Goal: Check status: Check status

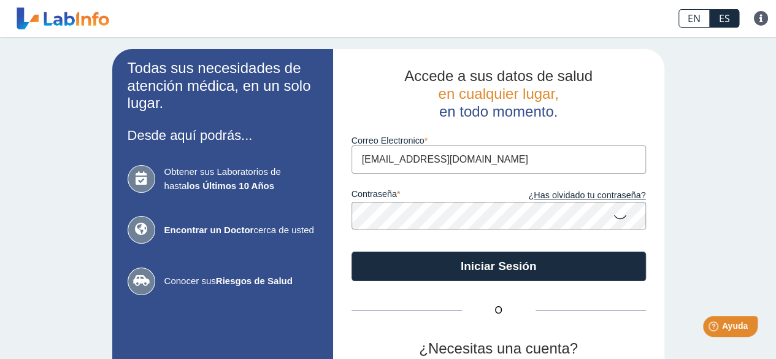
click at [450, 160] on input "[EMAIL_ADDRESS][DOMAIN_NAME]" at bounding box center [498, 159] width 294 height 28
type input "[EMAIL_ADDRESS][DOMAIN_NAME]"
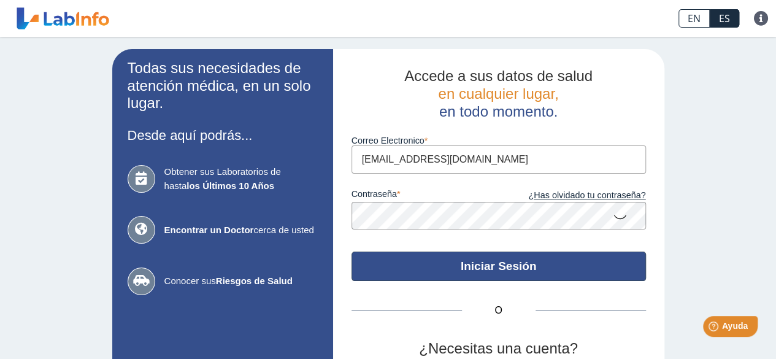
click at [486, 270] on button "Iniciar Sesión" at bounding box center [498, 265] width 294 height 29
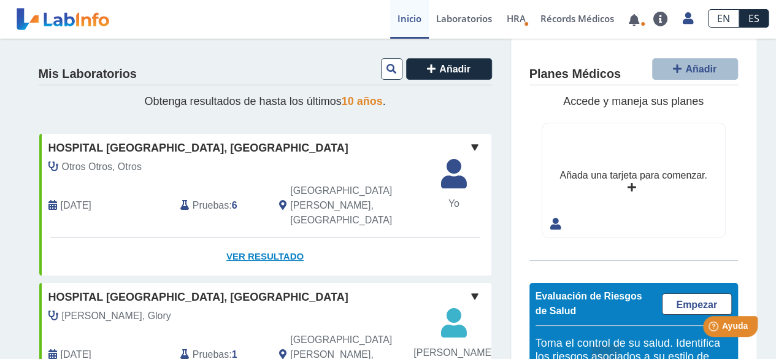
click at [272, 237] on link "Ver Resultado" at bounding box center [265, 256] width 452 height 39
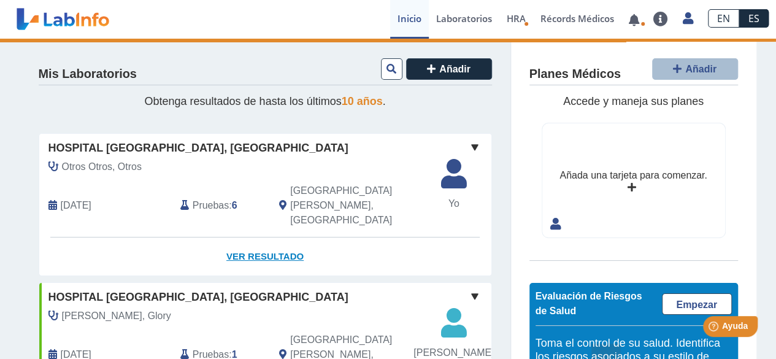
click at [272, 237] on link "Ver Resultado" at bounding box center [265, 256] width 452 height 39
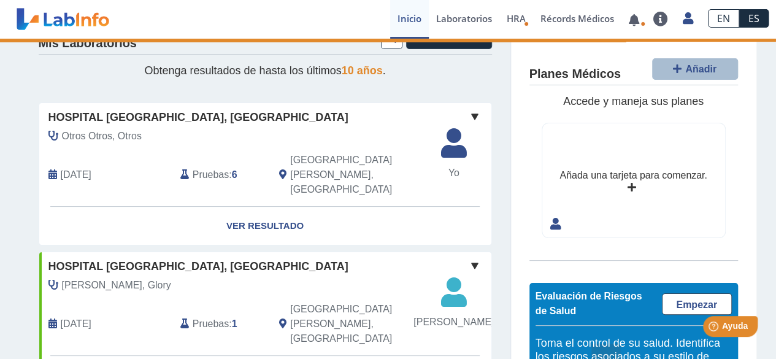
scroll to position [26, 0]
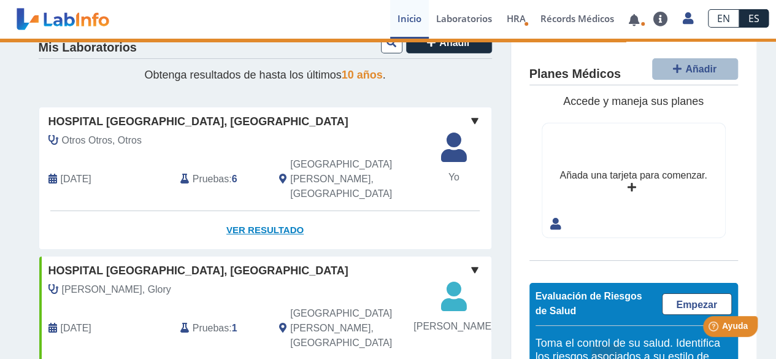
click at [266, 211] on link "Ver Resultado" at bounding box center [265, 230] width 452 height 39
click at [286, 211] on link "Ver Resultado" at bounding box center [265, 230] width 452 height 39
drag, startPoint x: 286, startPoint y: 204, endPoint x: 258, endPoint y: 207, distance: 27.8
click at [258, 211] on link "Ver Resultado" at bounding box center [265, 230] width 452 height 39
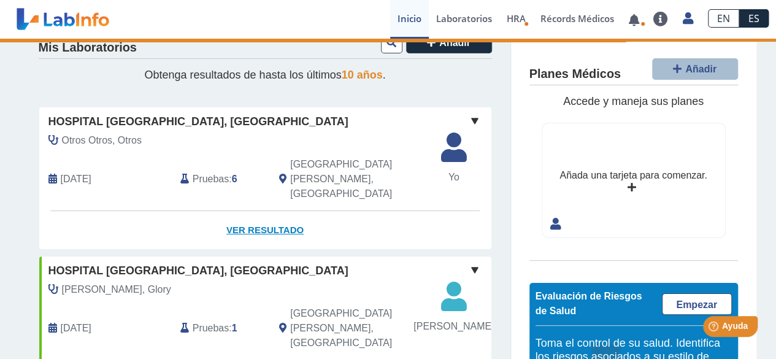
click at [258, 211] on link "Ver Resultado" at bounding box center [265, 230] width 452 height 39
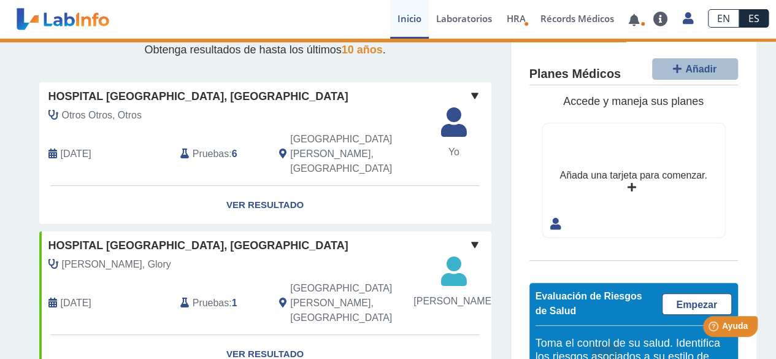
scroll to position [0, 0]
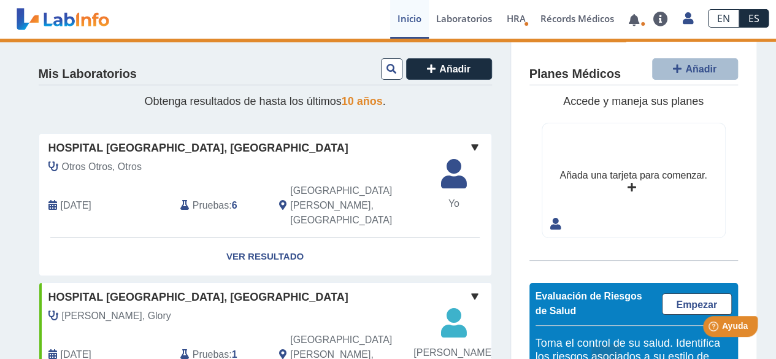
click at [223, 190] on div "Pruebas : 6" at bounding box center [220, 205] width 99 height 44
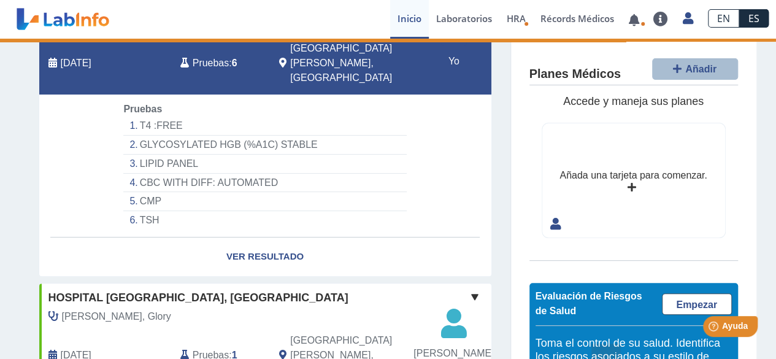
scroll to position [147, 0]
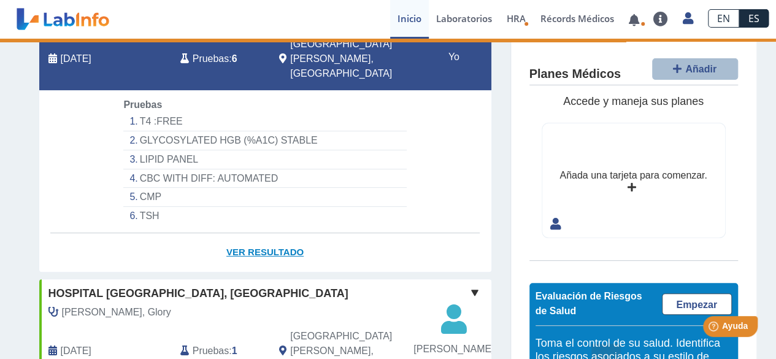
click at [248, 233] on link "Ver Resultado" at bounding box center [265, 252] width 452 height 39
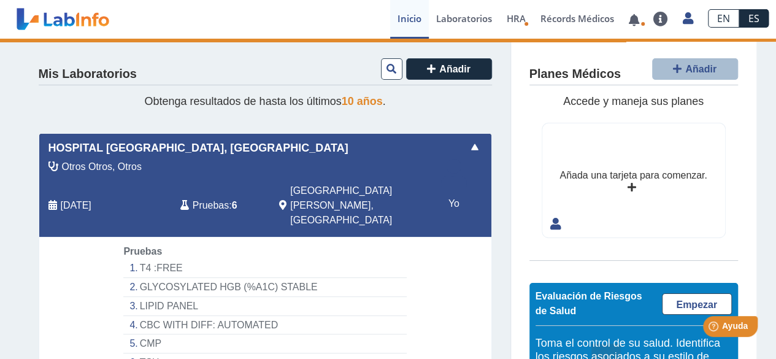
click at [198, 198] on span "Pruebas" at bounding box center [211, 205] width 36 height 15
drag, startPoint x: 198, startPoint y: 197, endPoint x: 191, endPoint y: 197, distance: 6.7
click at [193, 198] on span "Pruebas" at bounding box center [211, 205] width 36 height 15
click at [638, 24] on link at bounding box center [633, 19] width 25 height 9
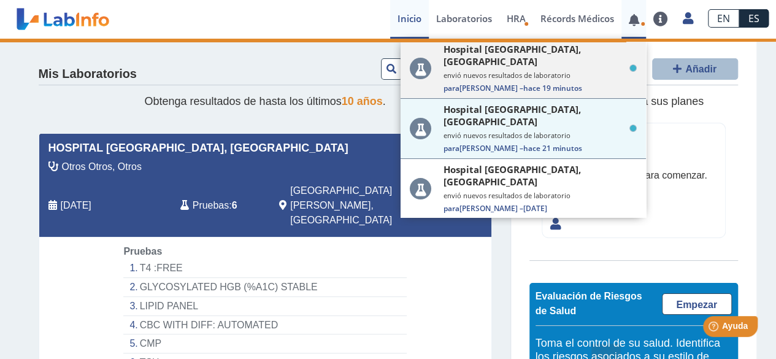
click at [541, 71] on small "envió nuevos resultados de laboratorio" at bounding box center [539, 75] width 193 height 9
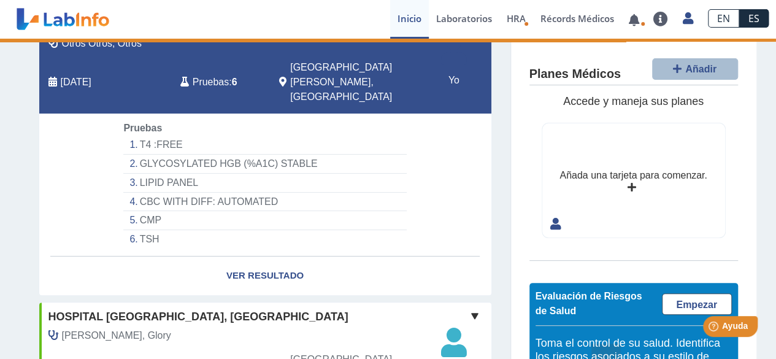
scroll to position [117, 0]
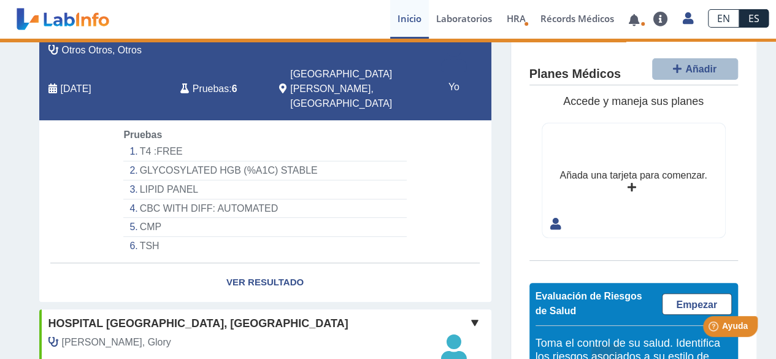
click at [232, 83] on b "6" at bounding box center [235, 88] width 6 height 10
click at [270, 263] on link "Ver Resultado" at bounding box center [265, 282] width 452 height 39
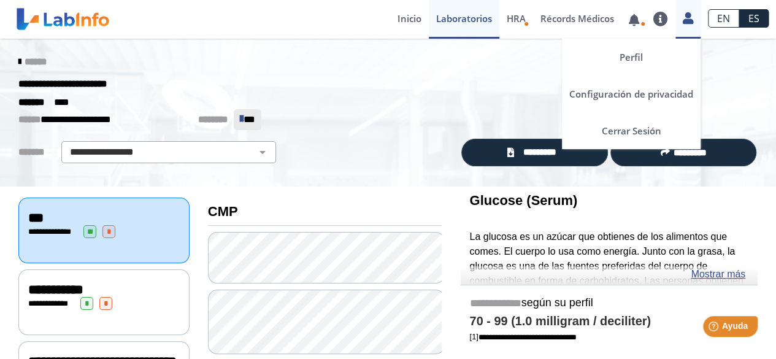
click at [692, 23] on icon at bounding box center [687, 17] width 10 height 9
click at [619, 129] on link "Cerrar Sesión" at bounding box center [631, 130] width 139 height 37
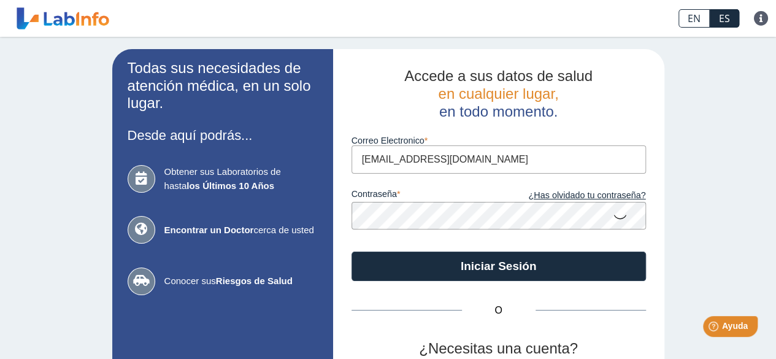
click at [516, 164] on input "[EMAIL_ADDRESS][DOMAIN_NAME]" at bounding box center [498, 159] width 294 height 28
type input "[EMAIL_ADDRESS][DOMAIN_NAME]"
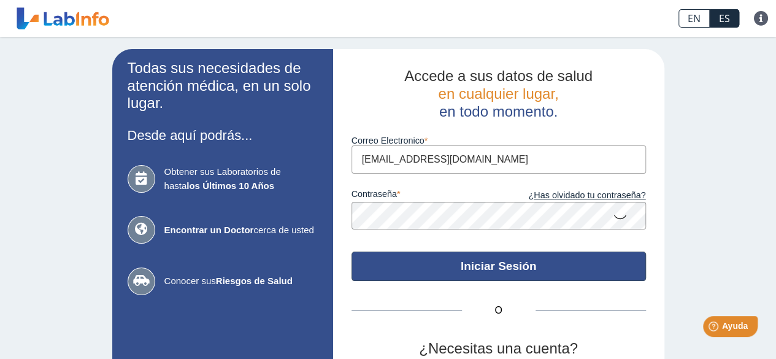
click at [481, 259] on button "Iniciar Sesión" at bounding box center [498, 265] width 294 height 29
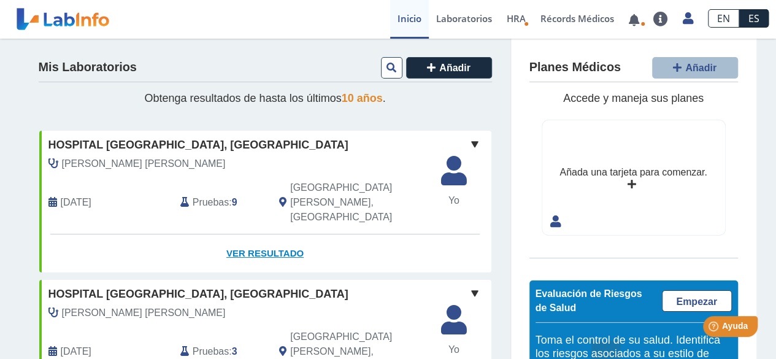
click at [285, 234] on link "Ver Resultado" at bounding box center [265, 253] width 452 height 39
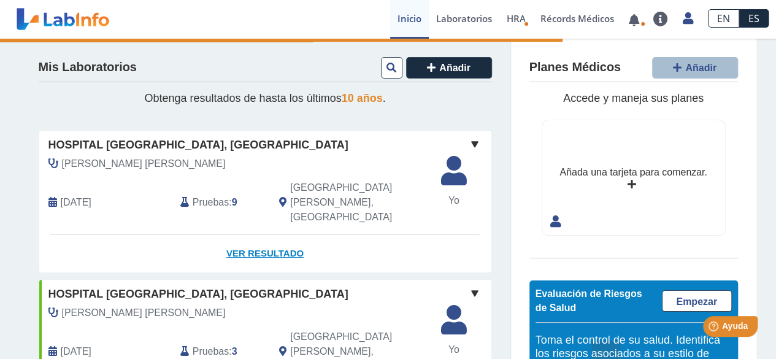
click at [249, 234] on link "Ver Resultado" at bounding box center [265, 253] width 452 height 39
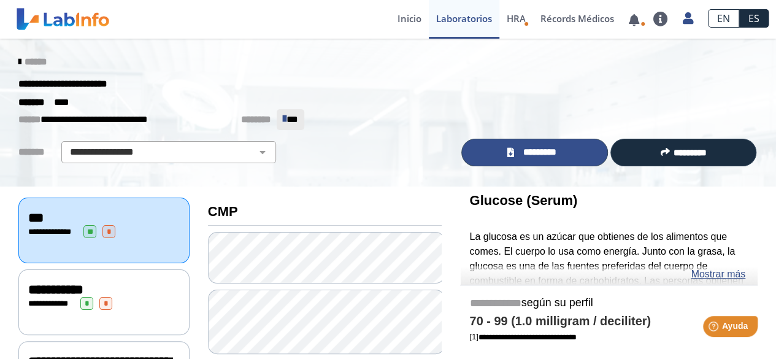
click at [546, 153] on span "*********" at bounding box center [539, 152] width 45 height 14
click at [518, 147] on span "*********" at bounding box center [539, 152] width 45 height 14
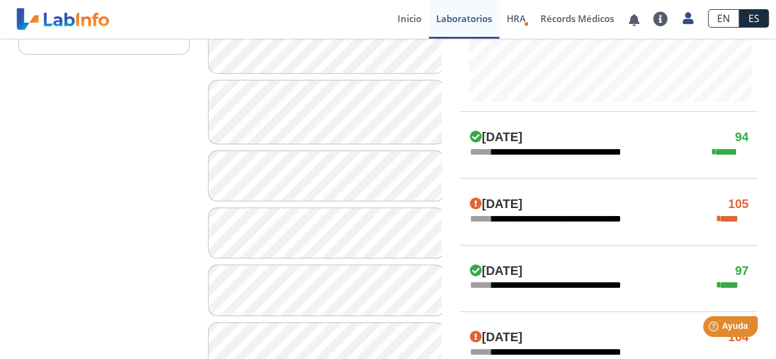
scroll to position [563, 0]
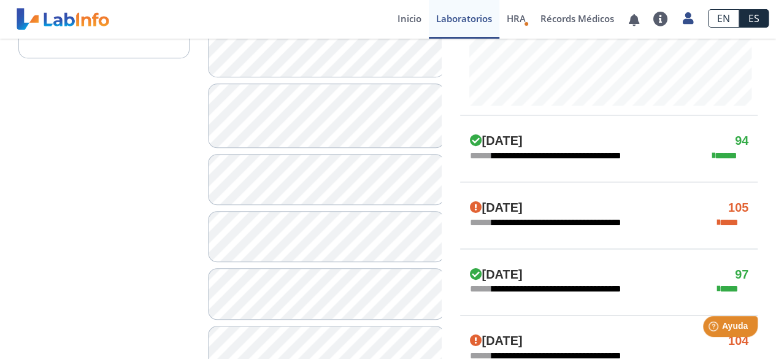
click at [756, 232] on div "**********" at bounding box center [608, 215] width 297 height 67
drag, startPoint x: 757, startPoint y: 229, endPoint x: 757, endPoint y: 215, distance: 13.5
click at [757, 215] on div "**********" at bounding box center [609, 209] width 316 height 1173
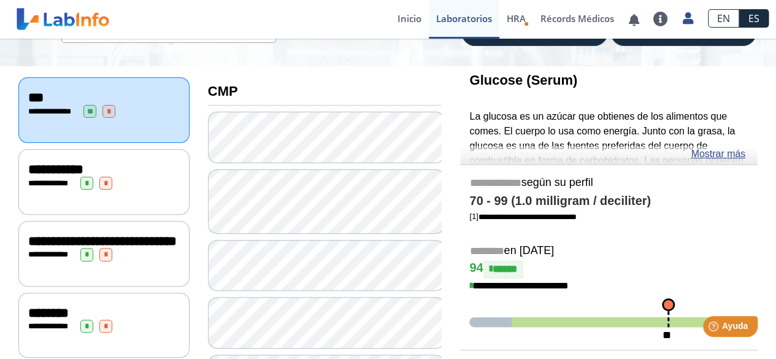
scroll to position [115, 0]
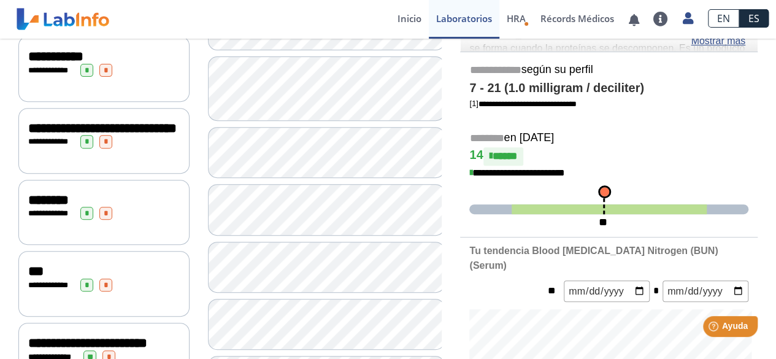
scroll to position [394, 0]
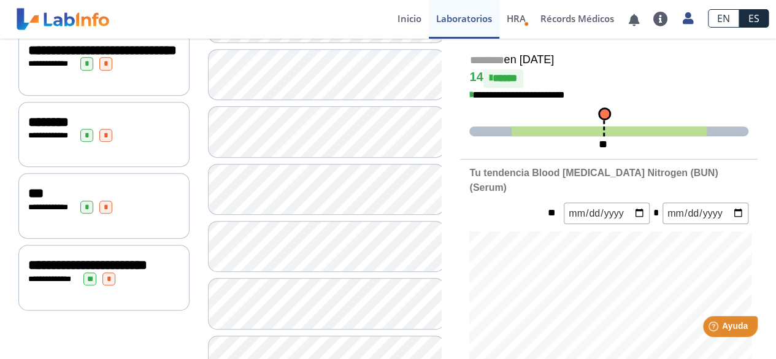
scroll to position [304, 0]
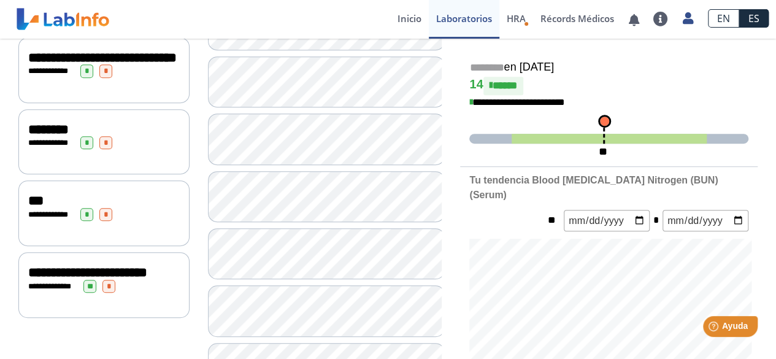
click at [32, 203] on span "***" at bounding box center [35, 200] width 15 height 13
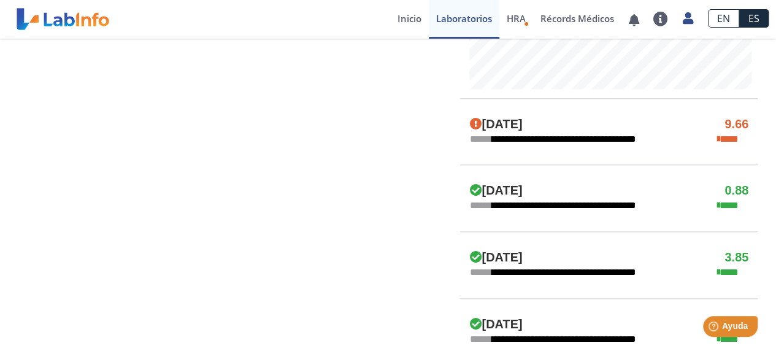
scroll to position [607, 0]
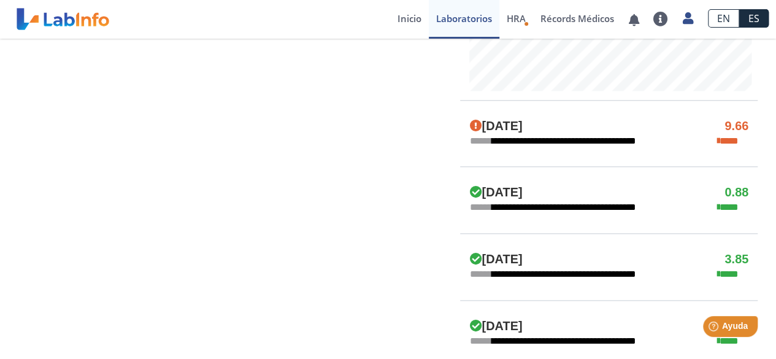
click at [761, 240] on div "**********" at bounding box center [609, 101] width 316 height 1045
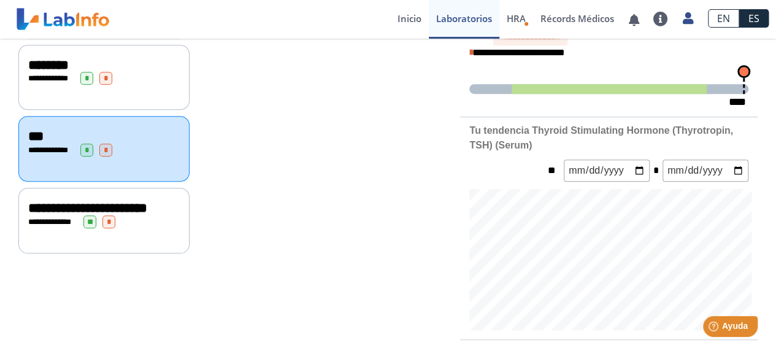
scroll to position [365, 0]
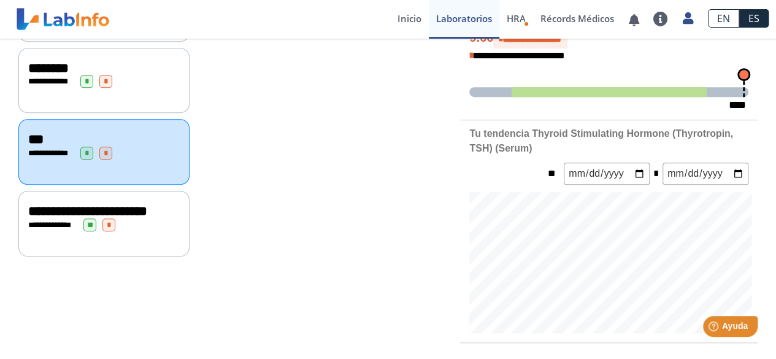
click at [49, 218] on span "**********" at bounding box center [87, 210] width 119 height 13
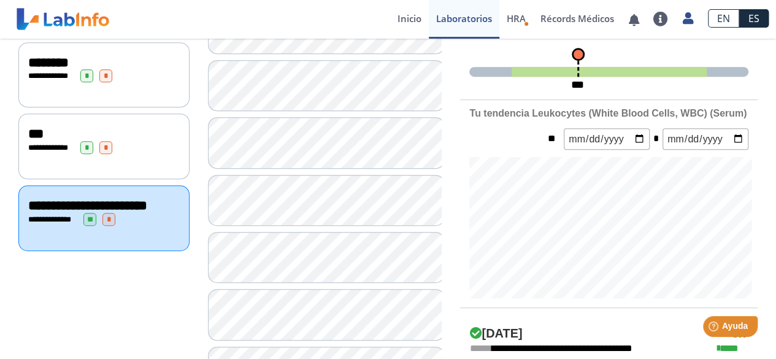
scroll to position [311, 0]
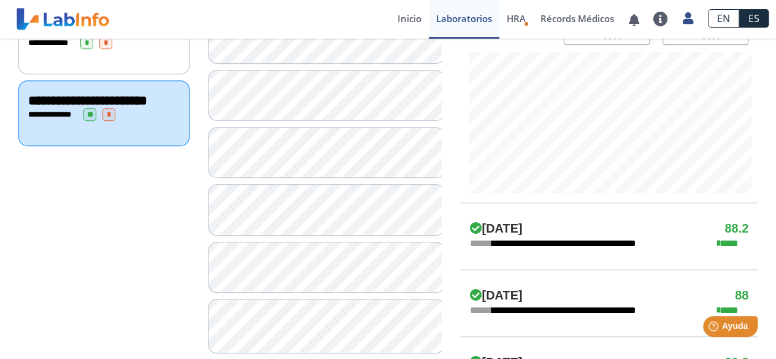
scroll to position [473, 0]
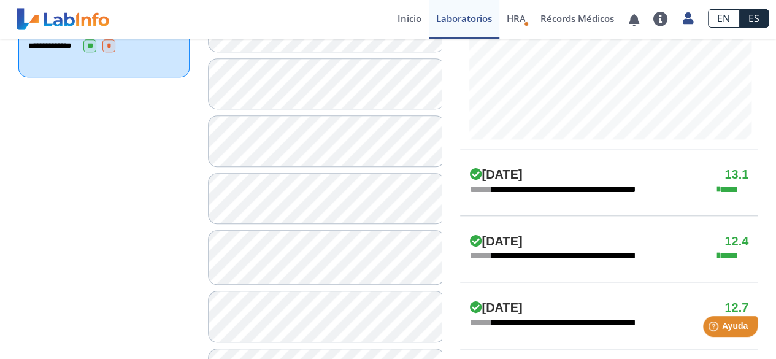
scroll to position [608, 0]
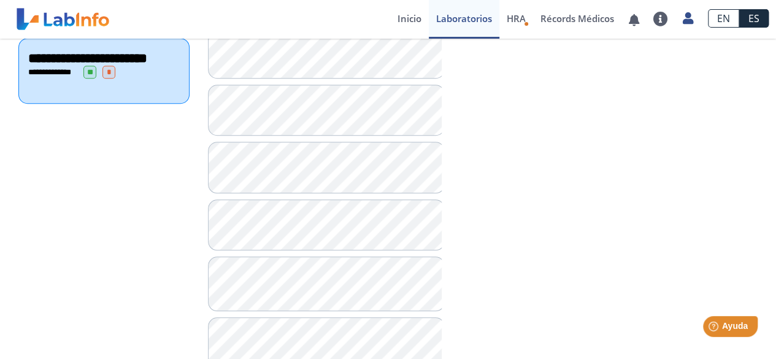
scroll to position [488, 0]
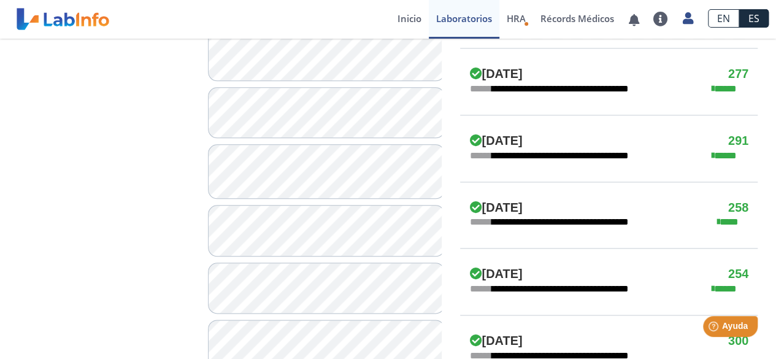
scroll to position [695, 0]
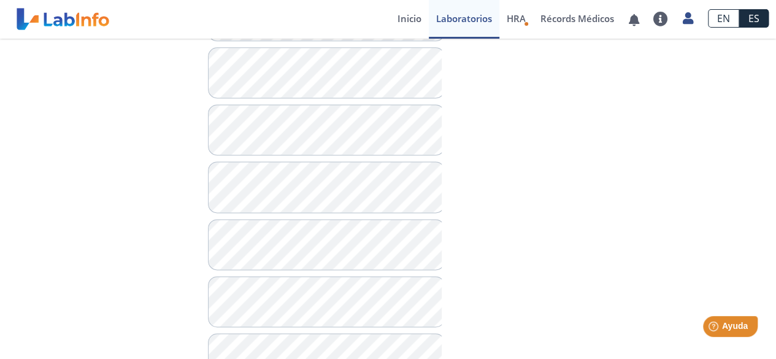
scroll to position [851, 0]
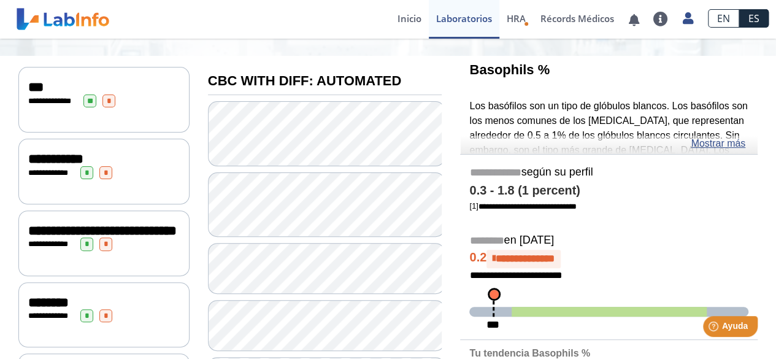
scroll to position [126, 0]
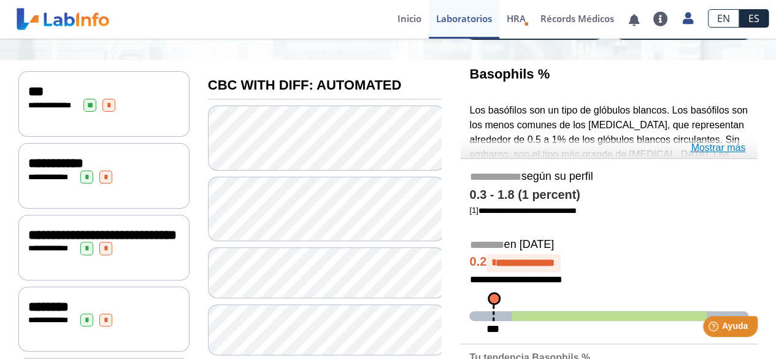
click at [720, 148] on link "Mostrar más" at bounding box center [717, 147] width 55 height 15
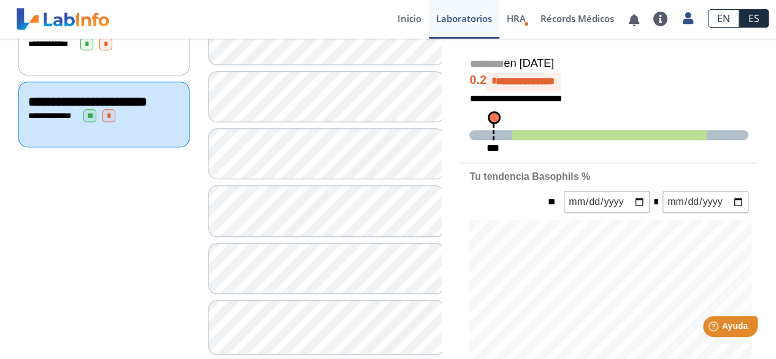
scroll to position [465, 0]
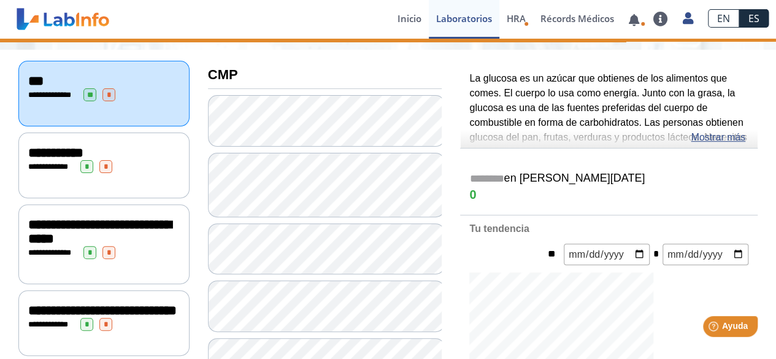
scroll to position [146, 0]
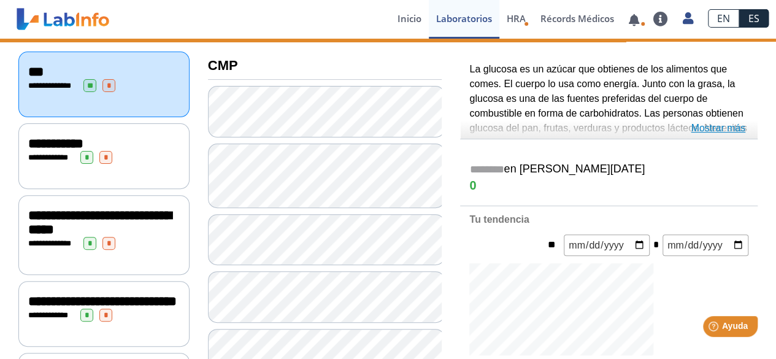
click at [721, 131] on link "Mostrar más" at bounding box center [717, 128] width 55 height 15
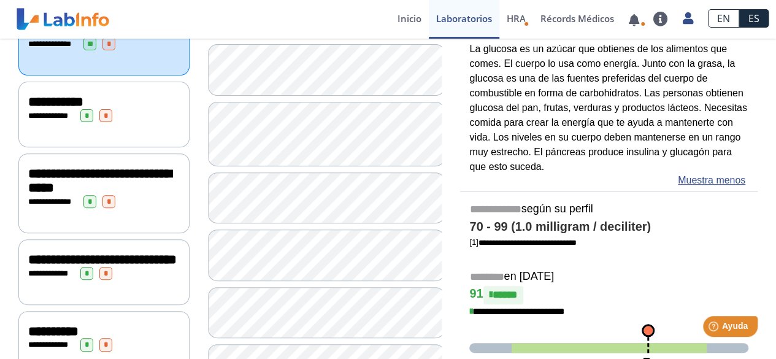
scroll to position [169, 0]
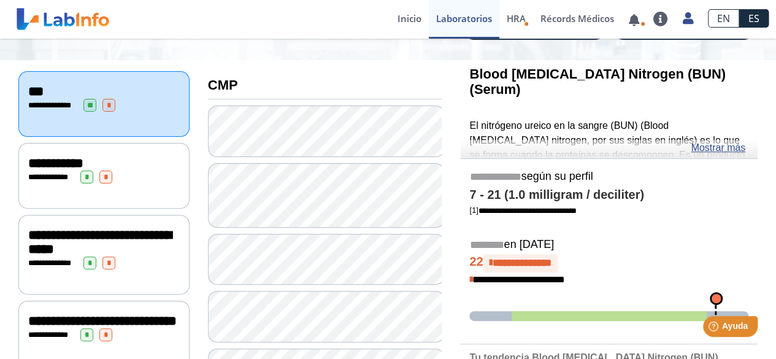
scroll to position [123, 0]
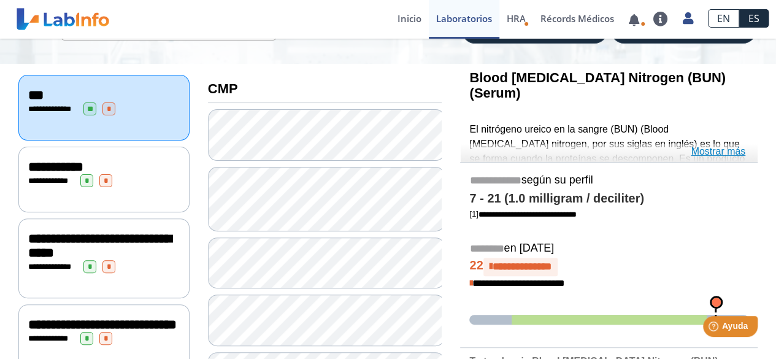
click at [714, 151] on link "Mostrar más" at bounding box center [717, 151] width 55 height 15
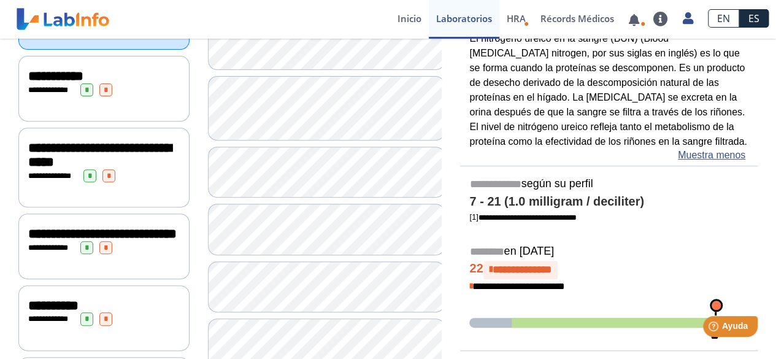
scroll to position [210, 0]
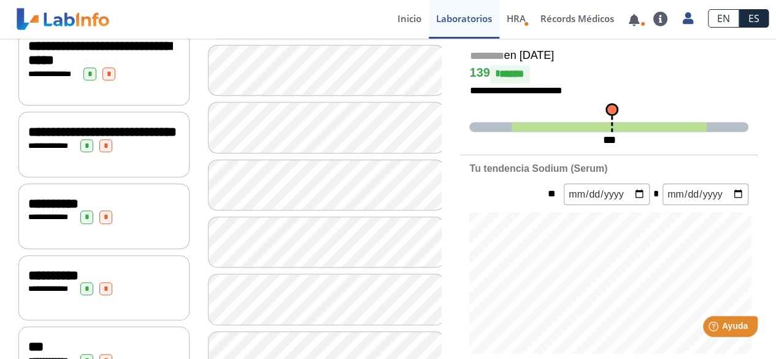
scroll to position [319, 0]
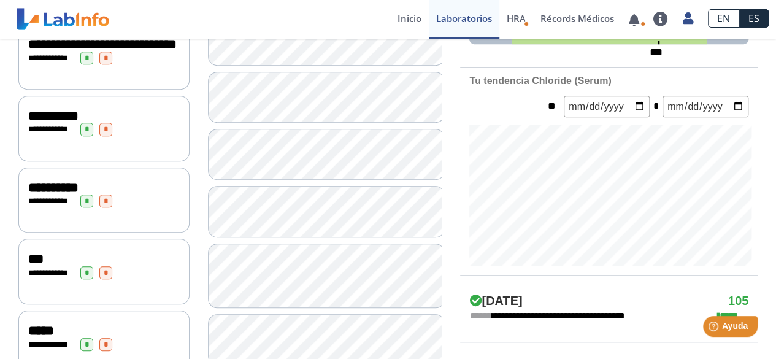
scroll to position [423, 0]
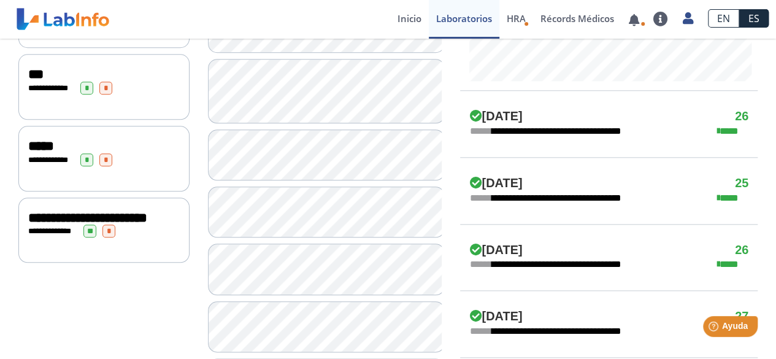
scroll to position [589, 0]
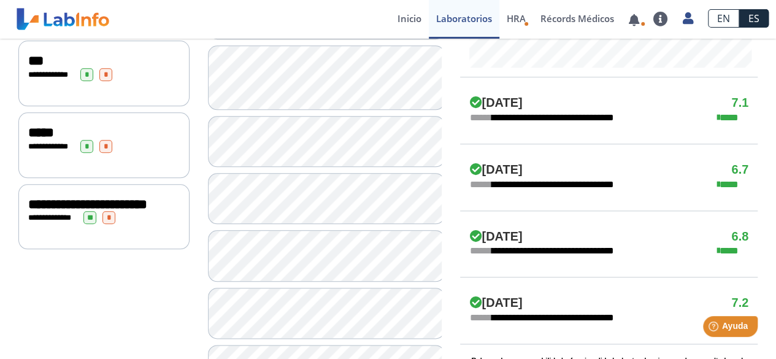
scroll to position [614, 0]
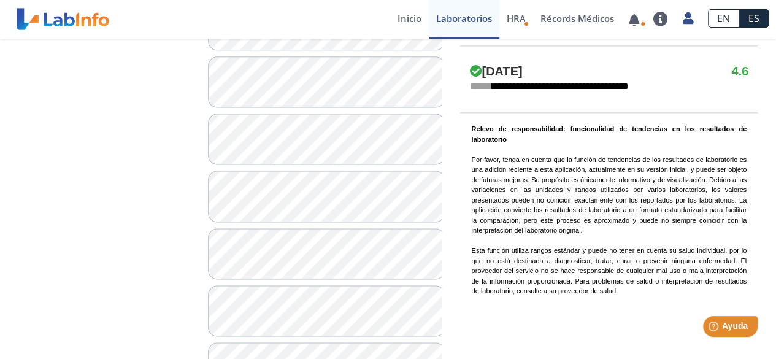
scroll to position [834, 0]
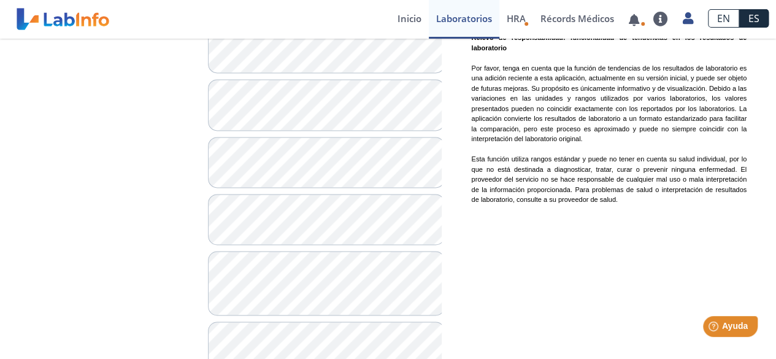
scroll to position [927, 0]
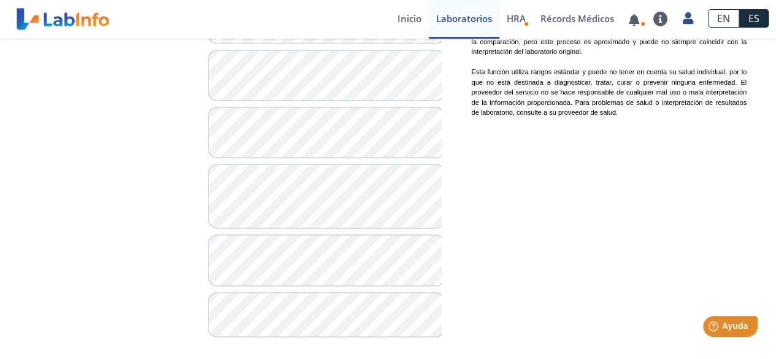
scroll to position [1019, 0]
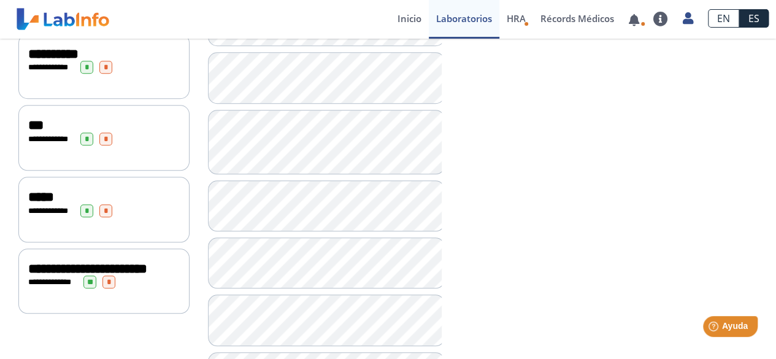
scroll to position [535, 0]
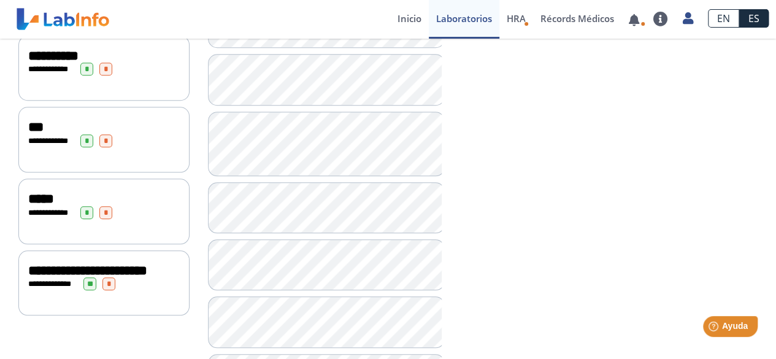
click at [67, 58] on span "**********" at bounding box center [53, 55] width 50 height 13
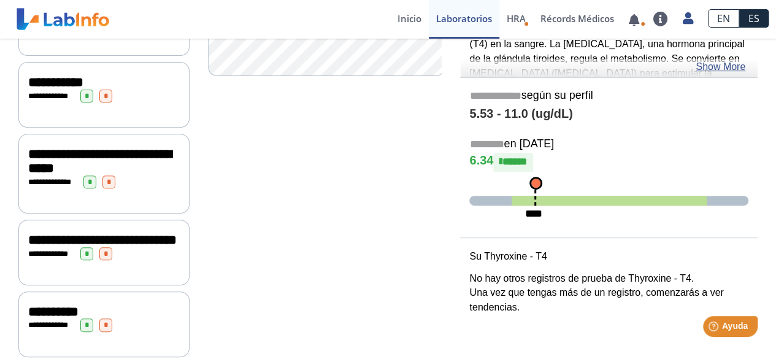
scroll to position [210, 0]
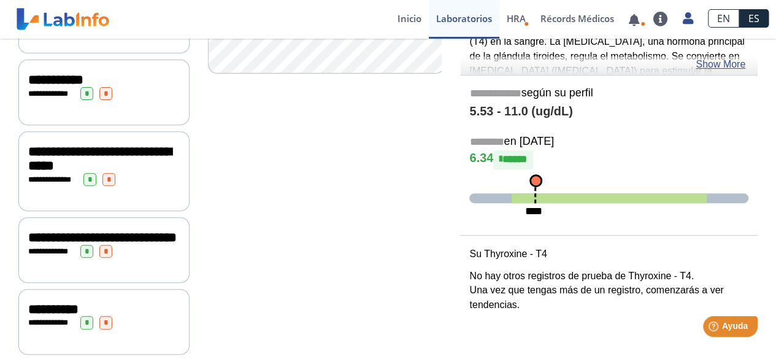
click at [89, 159] on span "**********" at bounding box center [99, 159] width 143 height 28
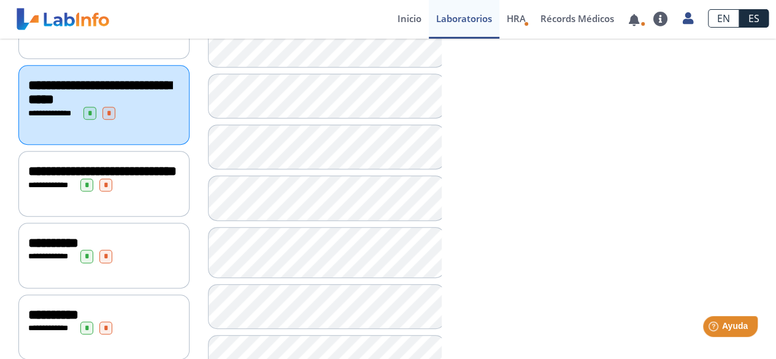
scroll to position [280, 0]
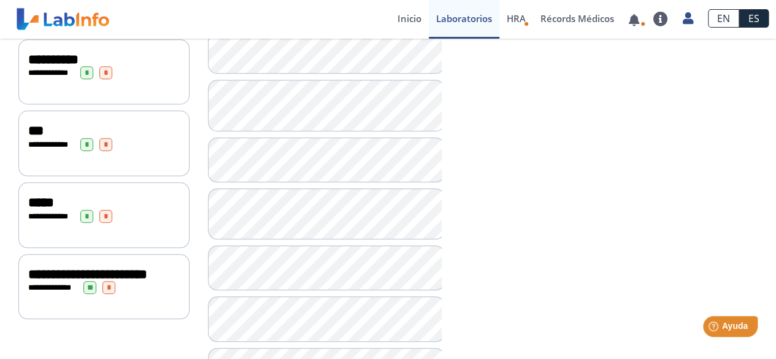
scroll to position [491, 0]
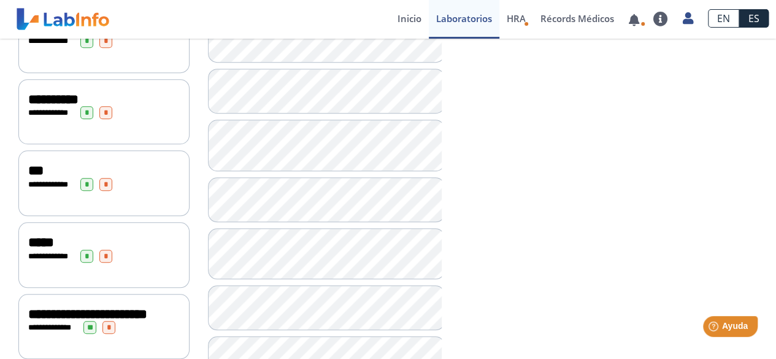
click at [108, 334] on span "*" at bounding box center [108, 327] width 13 height 13
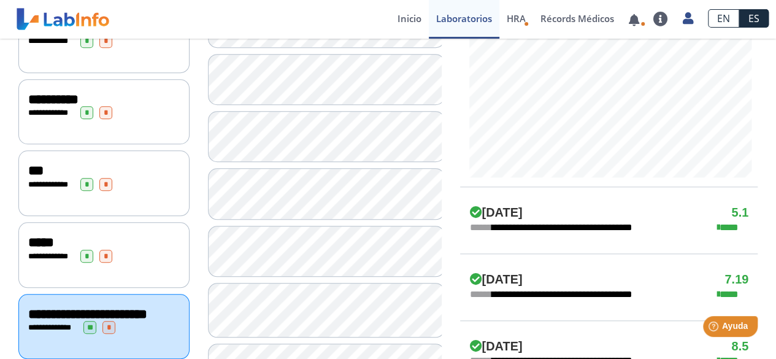
drag, startPoint x: 760, startPoint y: 166, endPoint x: 759, endPoint y: 108, distance: 57.7
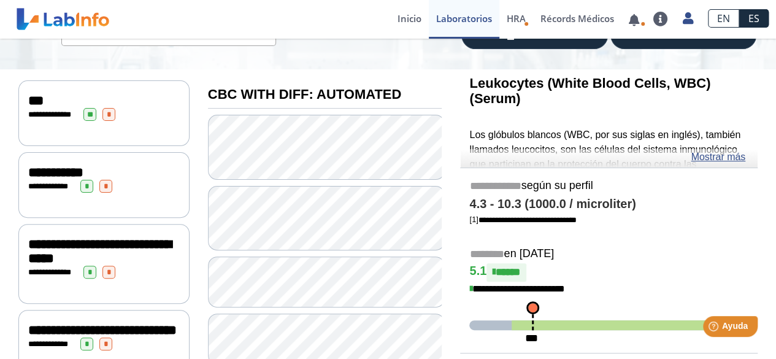
scroll to position [113, 0]
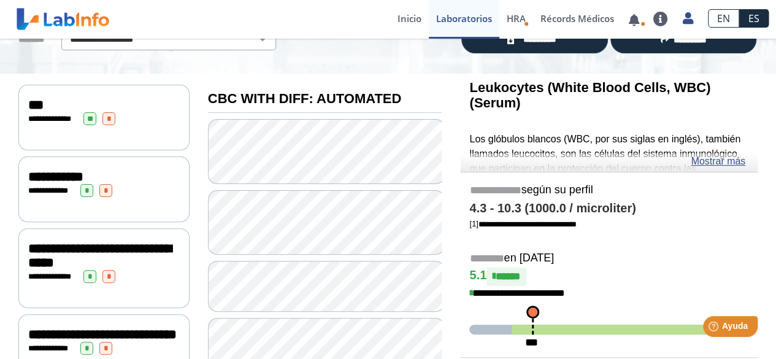
click at [60, 177] on span "**********" at bounding box center [55, 176] width 55 height 13
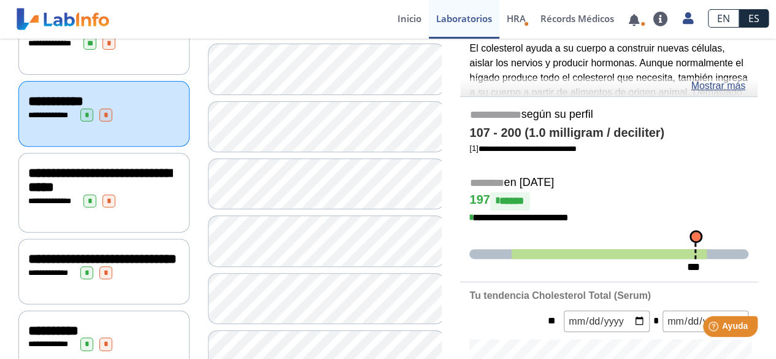
scroll to position [185, 0]
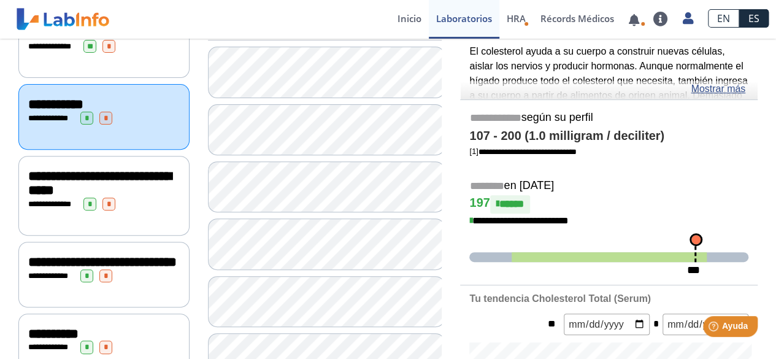
click at [101, 119] on span "*" at bounding box center [105, 118] width 13 height 13
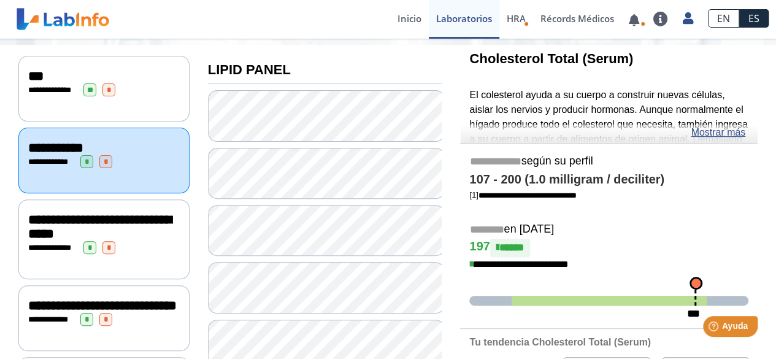
scroll to position [140, 0]
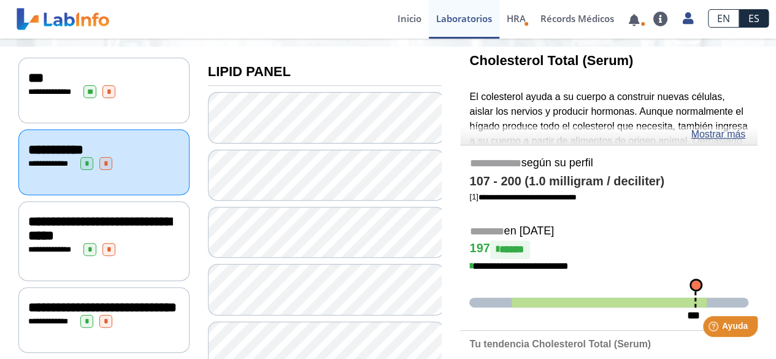
click at [82, 150] on span "**********" at bounding box center [55, 149] width 55 height 13
click at [84, 161] on span "*" at bounding box center [86, 163] width 13 height 13
click at [45, 147] on span "**********" at bounding box center [55, 149] width 55 height 13
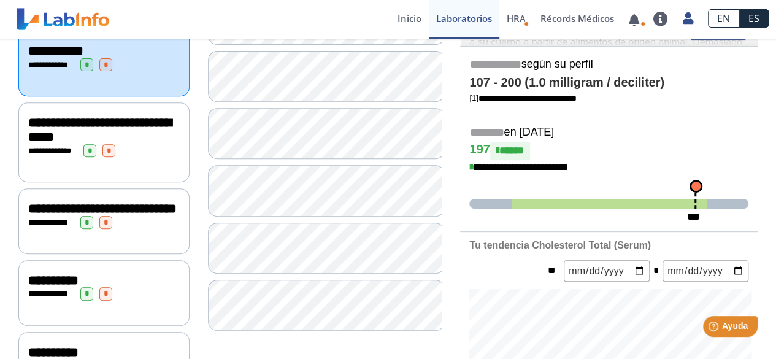
scroll to position [240, 0]
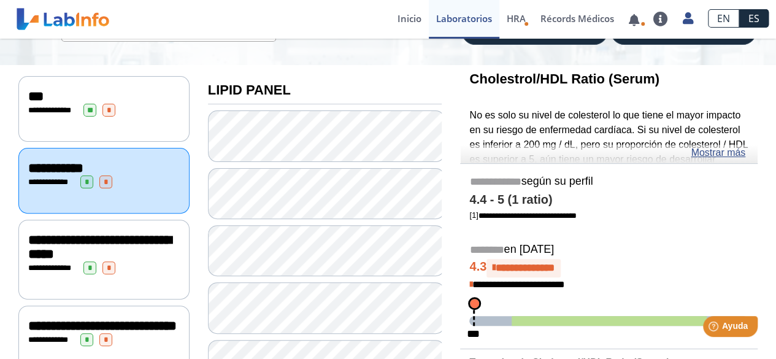
scroll to position [124, 0]
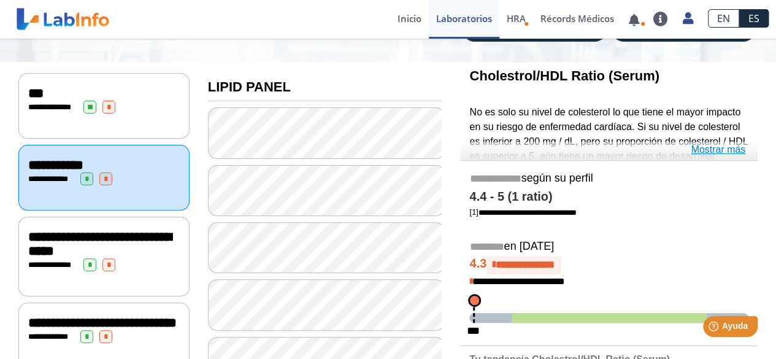
click at [721, 151] on link "Mostrar más" at bounding box center [717, 149] width 55 height 15
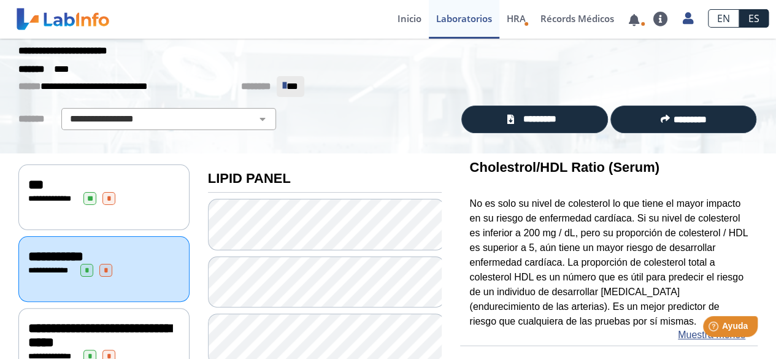
scroll to position [0, 0]
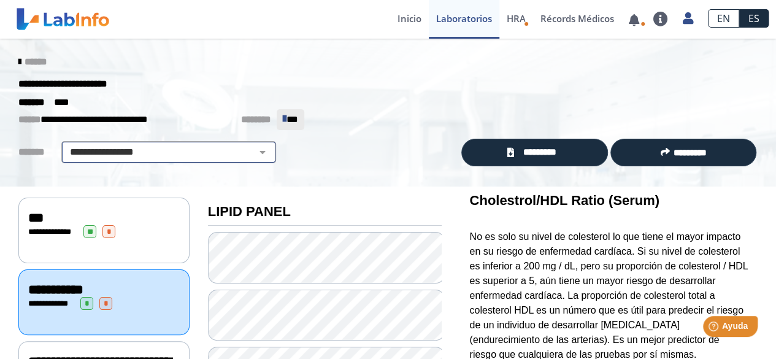
click at [92, 151] on select "**********" at bounding box center [168, 152] width 207 height 15
click at [65, 145] on select "**********" at bounding box center [168, 152] width 207 height 15
click at [20, 63] on link "******" at bounding box center [32, 61] width 28 height 9
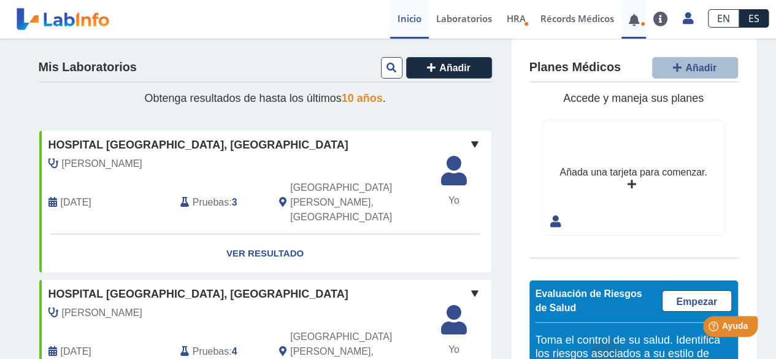
click at [636, 28] on span at bounding box center [633, 19] width 25 height 39
click at [638, 21] on link at bounding box center [633, 19] width 25 height 9
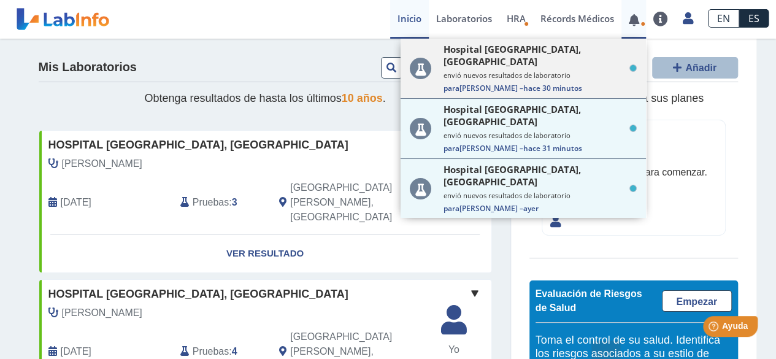
click at [536, 83] on span "hace 30 minutos" at bounding box center [552, 88] width 59 height 10
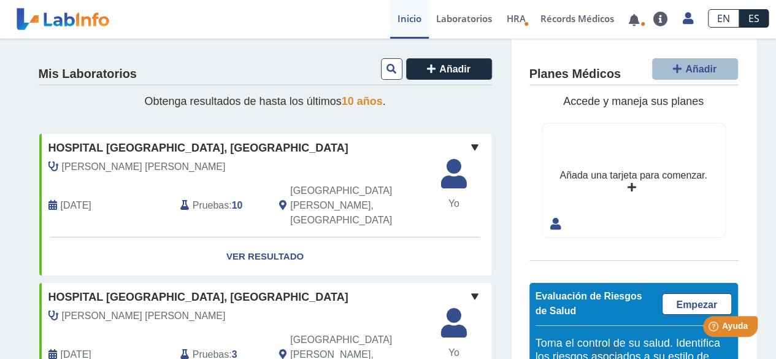
click at [202, 198] on span "Pruebas" at bounding box center [211, 205] width 36 height 15
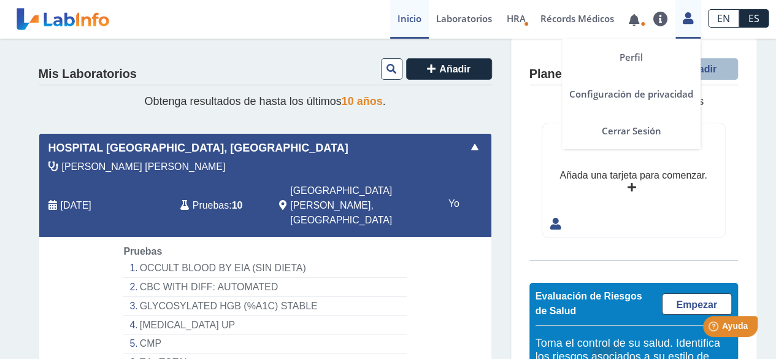
click at [692, 20] on icon at bounding box center [687, 17] width 10 height 9
click at [639, 51] on link "Perfil" at bounding box center [631, 57] width 139 height 37
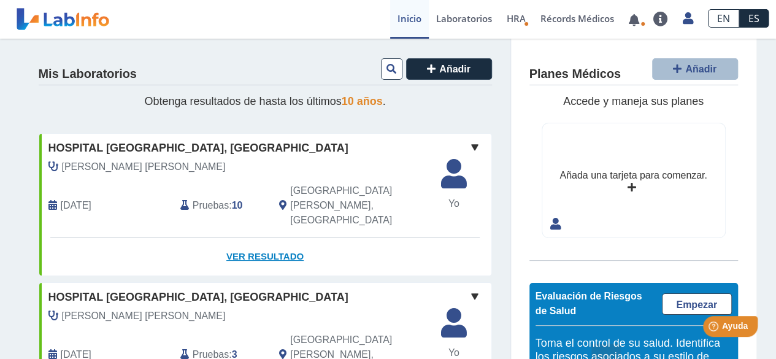
click at [240, 237] on link "Ver Resultado" at bounding box center [265, 256] width 452 height 39
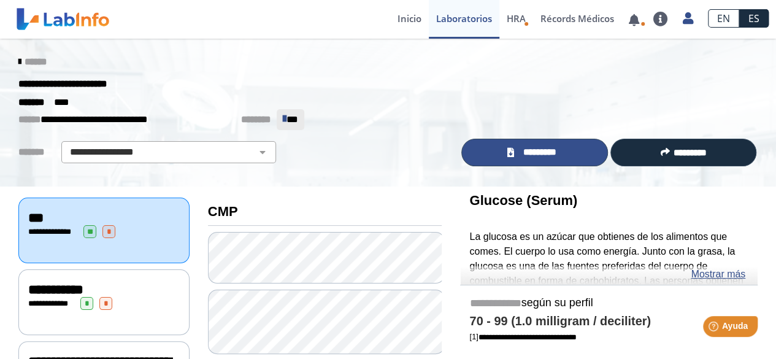
click at [537, 145] on span "*********" at bounding box center [539, 152] width 45 height 14
